Goal: Navigation & Orientation: Find specific page/section

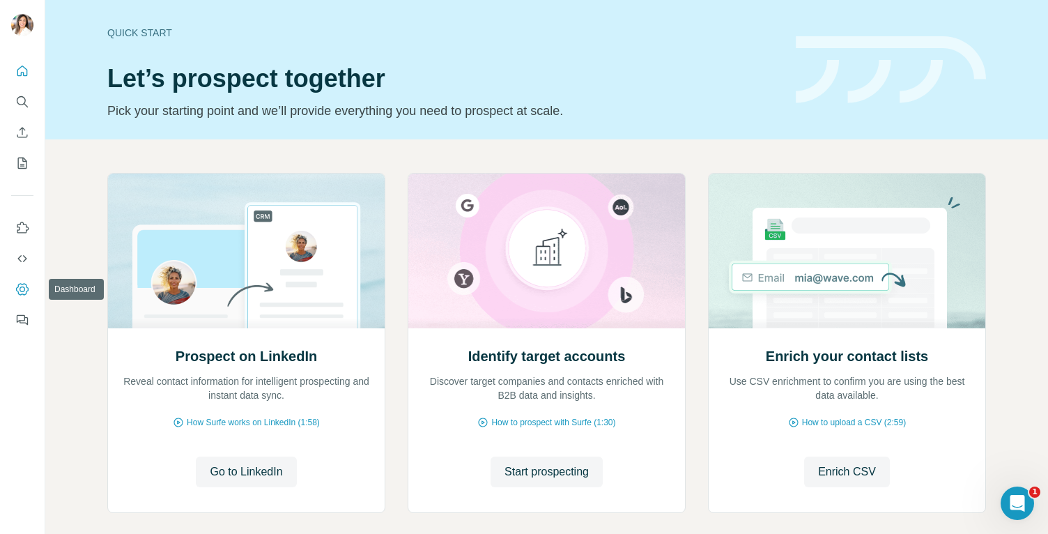
click at [31, 293] on button "Dashboard" at bounding box center [22, 289] width 22 height 25
